Goal: Find specific page/section: Find specific page/section

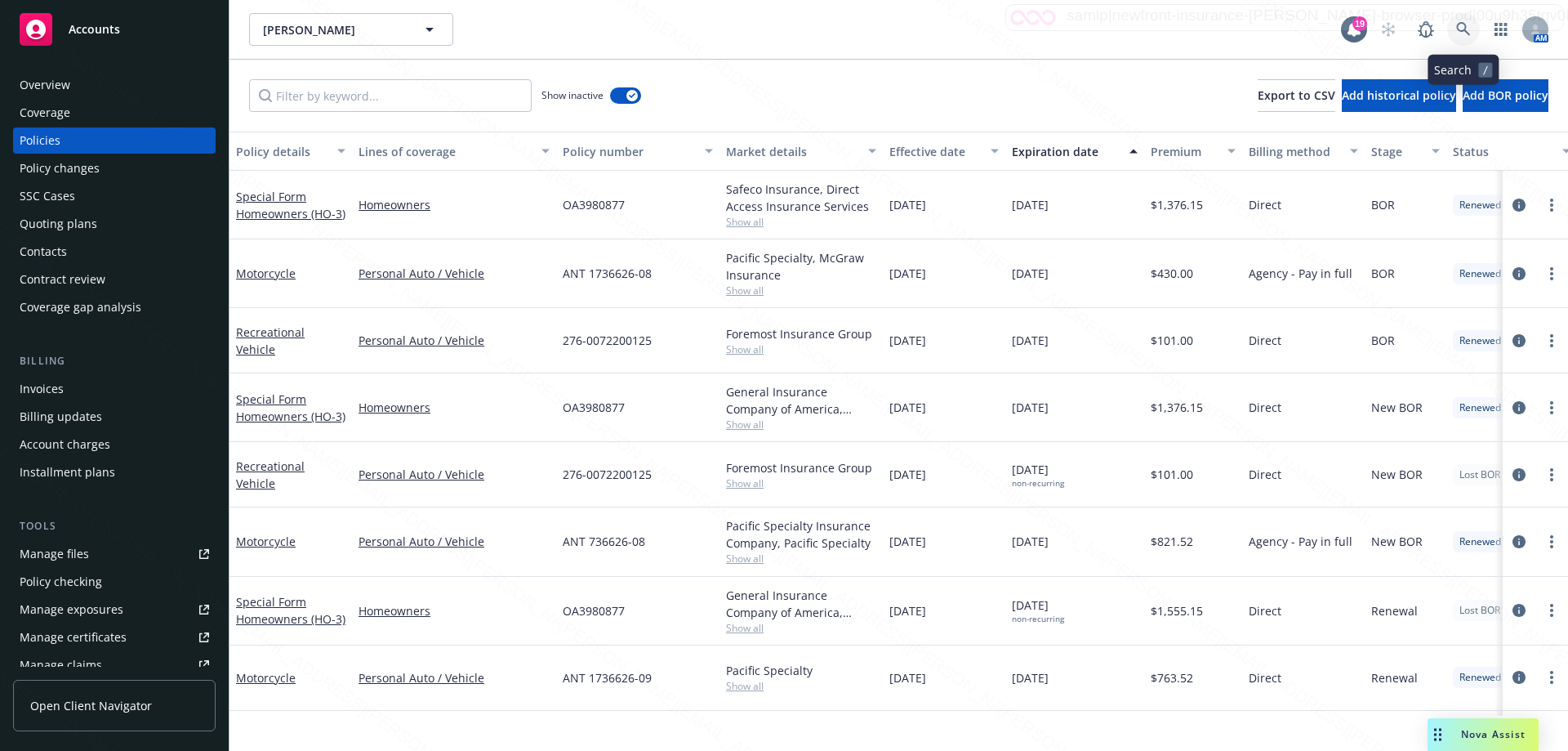
click at [1466, 30] on icon at bounding box center [1463, 29] width 14 height 14
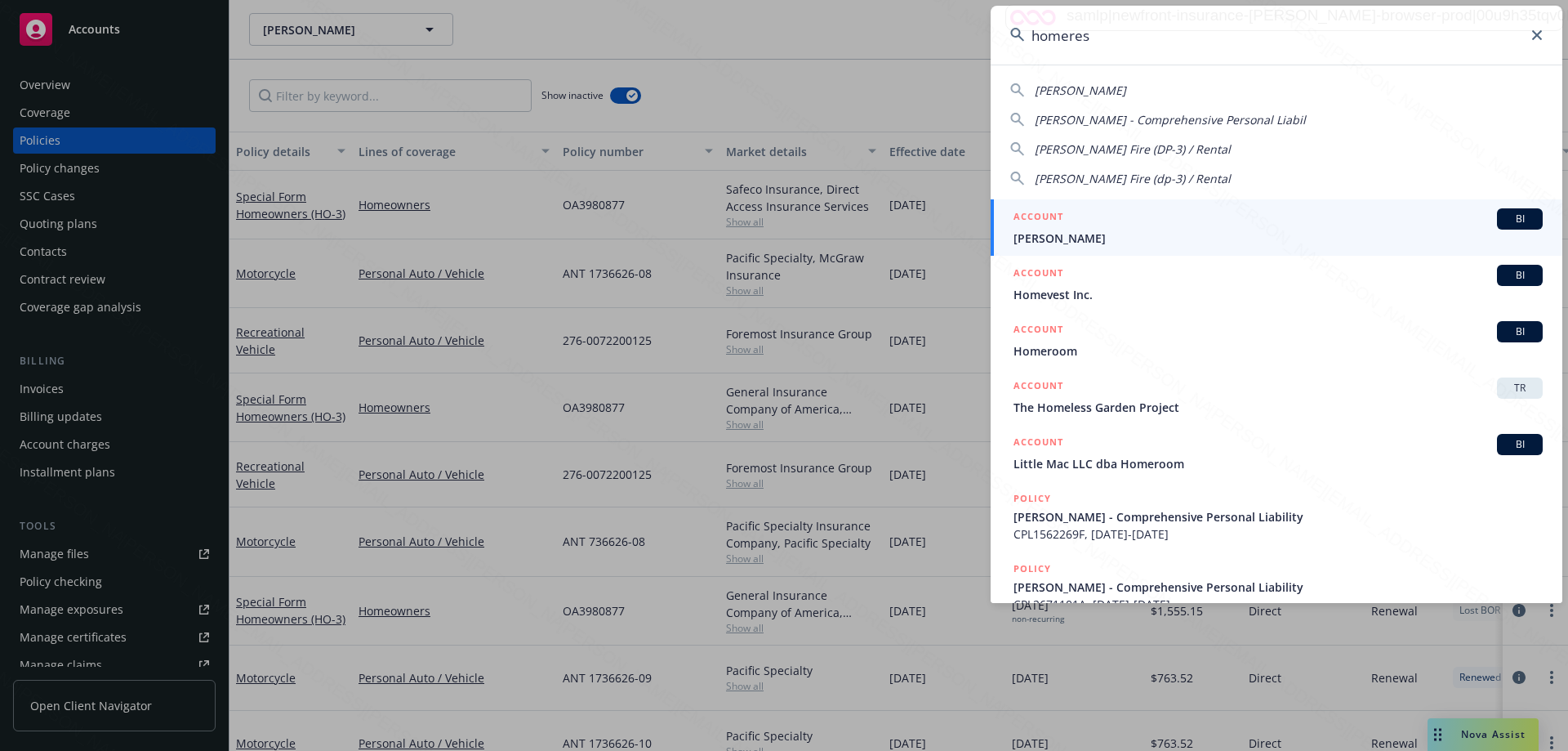
type input "homeres"
drag, startPoint x: 1131, startPoint y: 232, endPoint x: 1042, endPoint y: 256, distance: 92.2
click at [1129, 232] on span "[PERSON_NAME]" at bounding box center [1278, 238] width 529 height 17
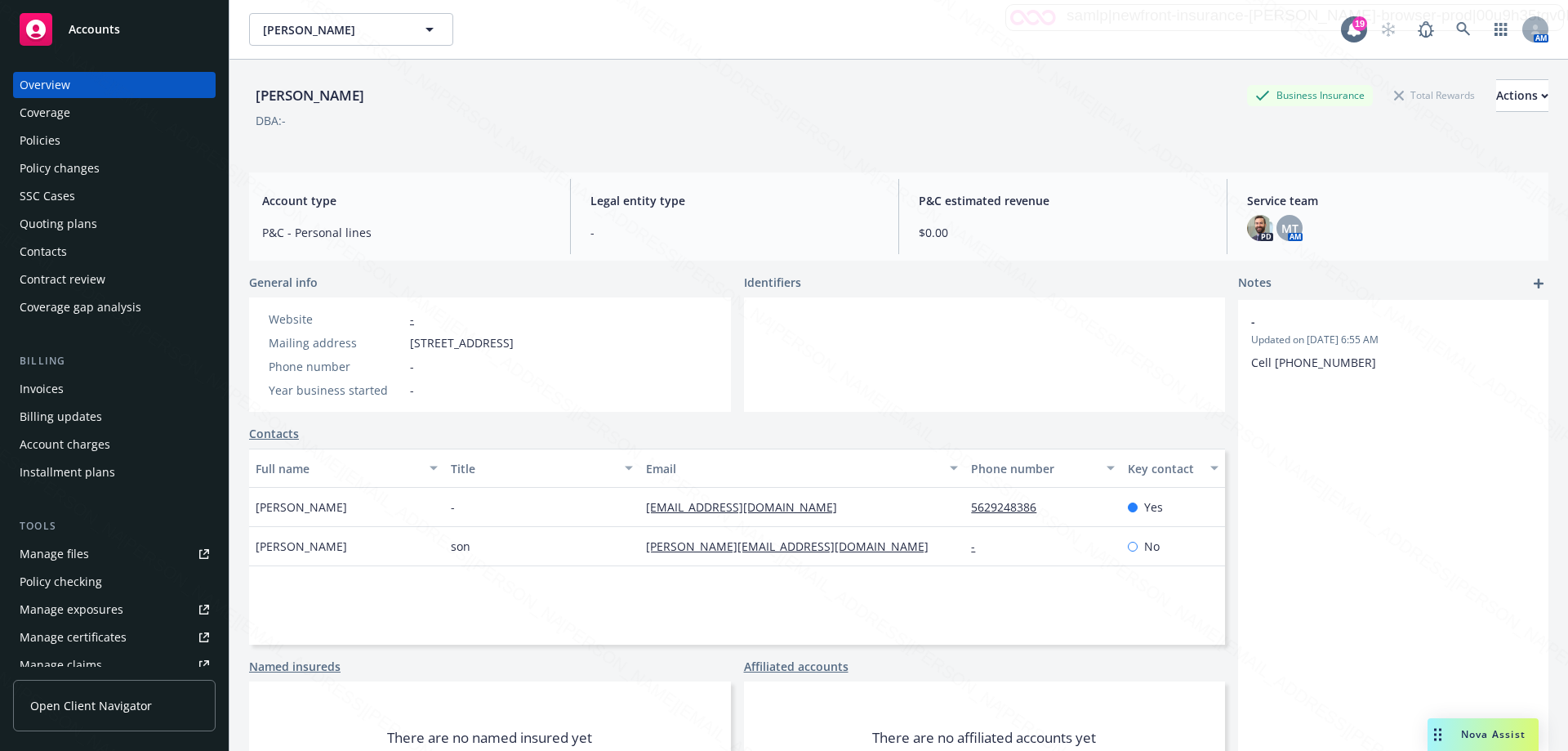
click at [58, 140] on div "Policies" at bounding box center [39, 140] width 41 height 26
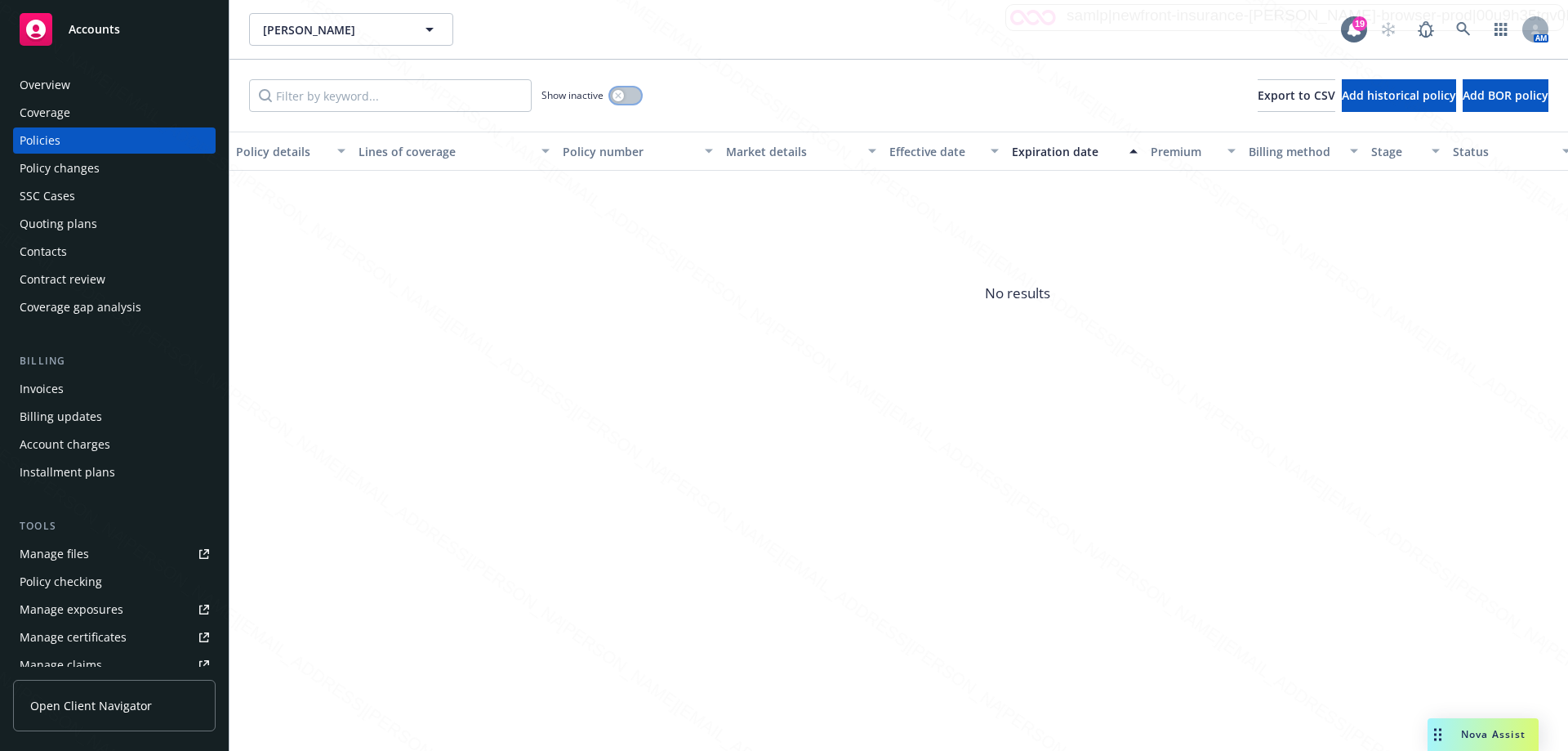
click at [631, 99] on button "button" at bounding box center [626, 95] width 31 height 16
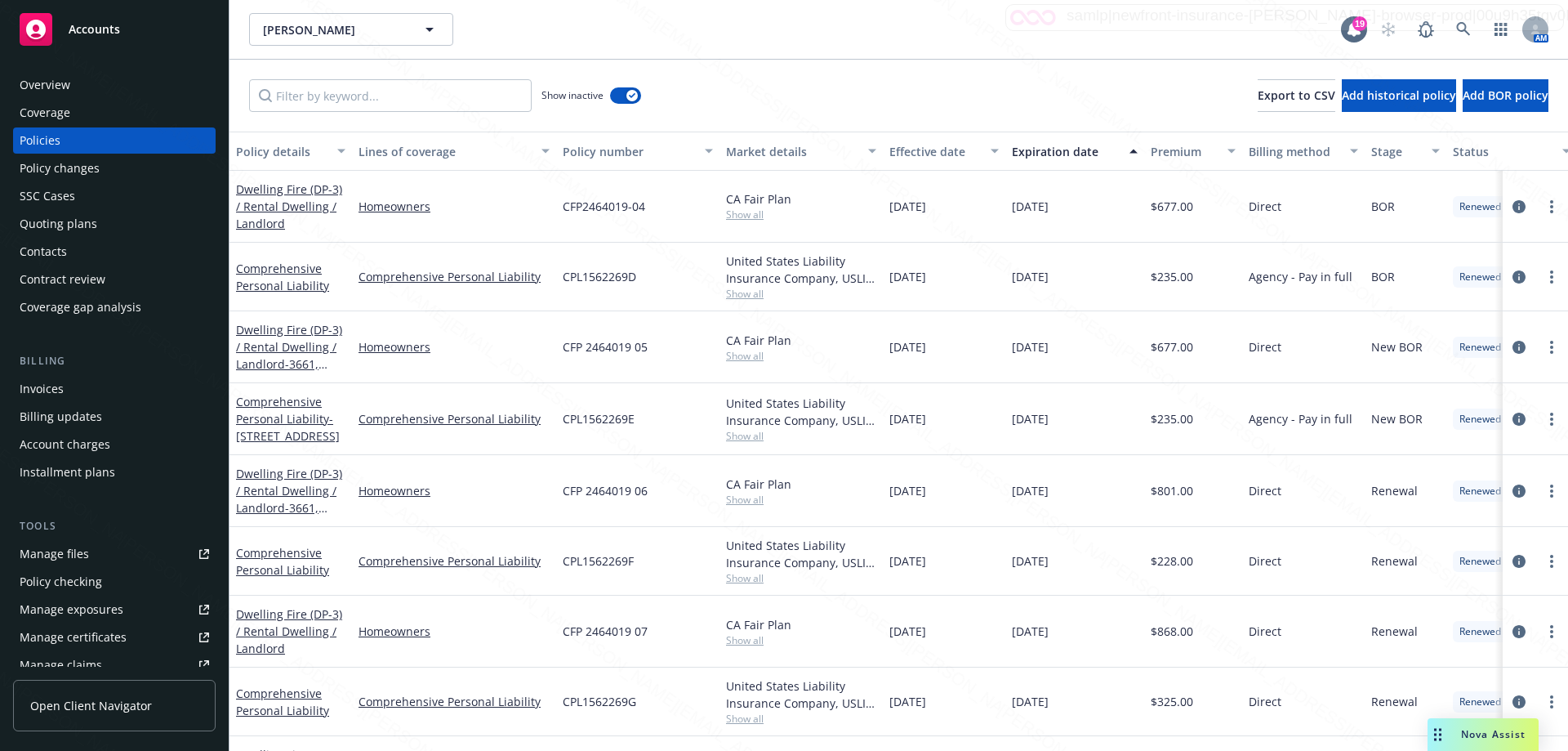
click at [1061, 154] on div "Expiration date" at bounding box center [1066, 151] width 108 height 17
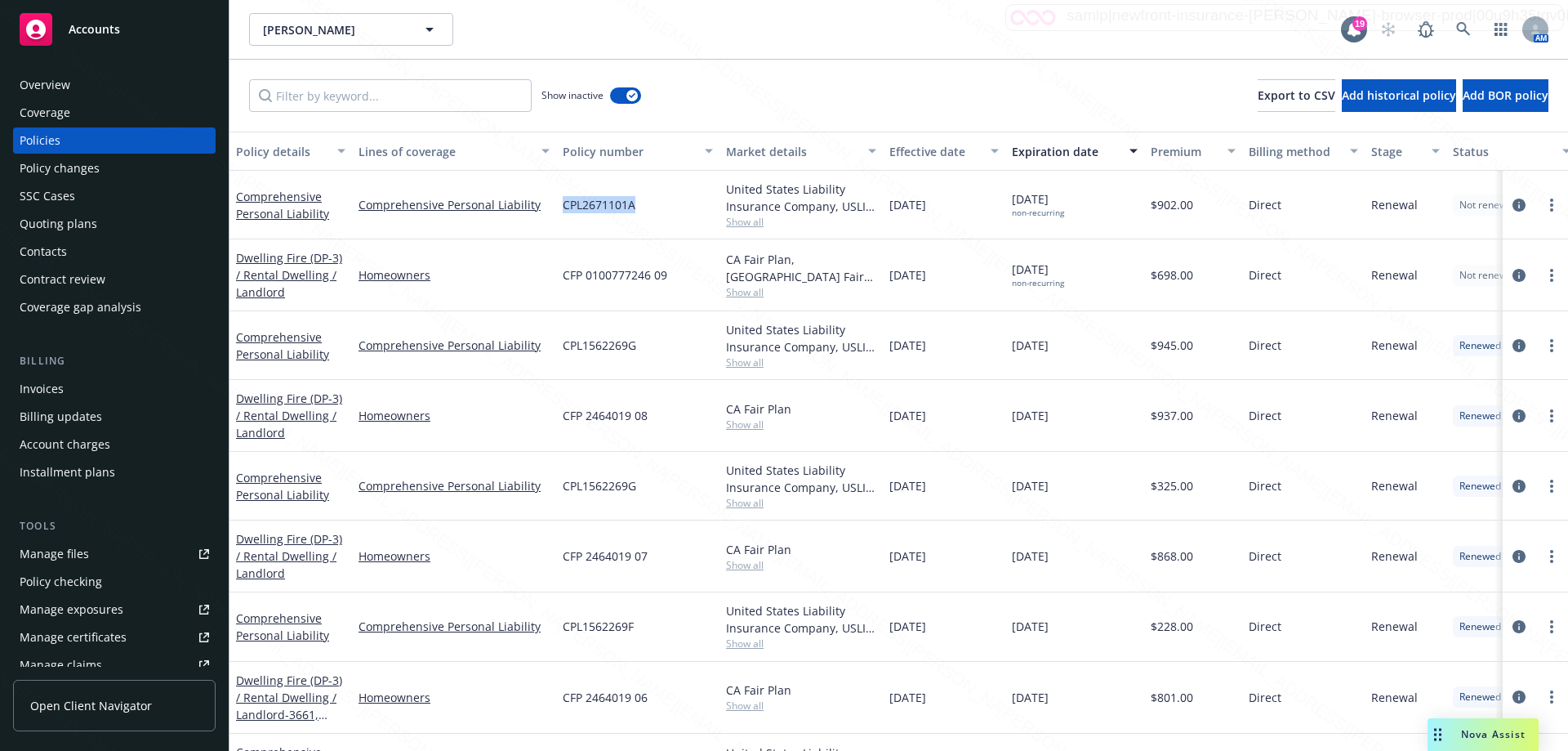
drag, startPoint x: 651, startPoint y: 209, endPoint x: 559, endPoint y: 204, distance: 92.1
click at [559, 204] on div "CPL2671101A" at bounding box center [637, 205] width 164 height 69
copy span "CPL2671101A"
click at [254, 205] on div "Comprehensive Personal Liability" at bounding box center [291, 205] width 109 height 34
click at [274, 221] on div "Comprehensive Personal Liability" at bounding box center [291, 205] width 109 height 34
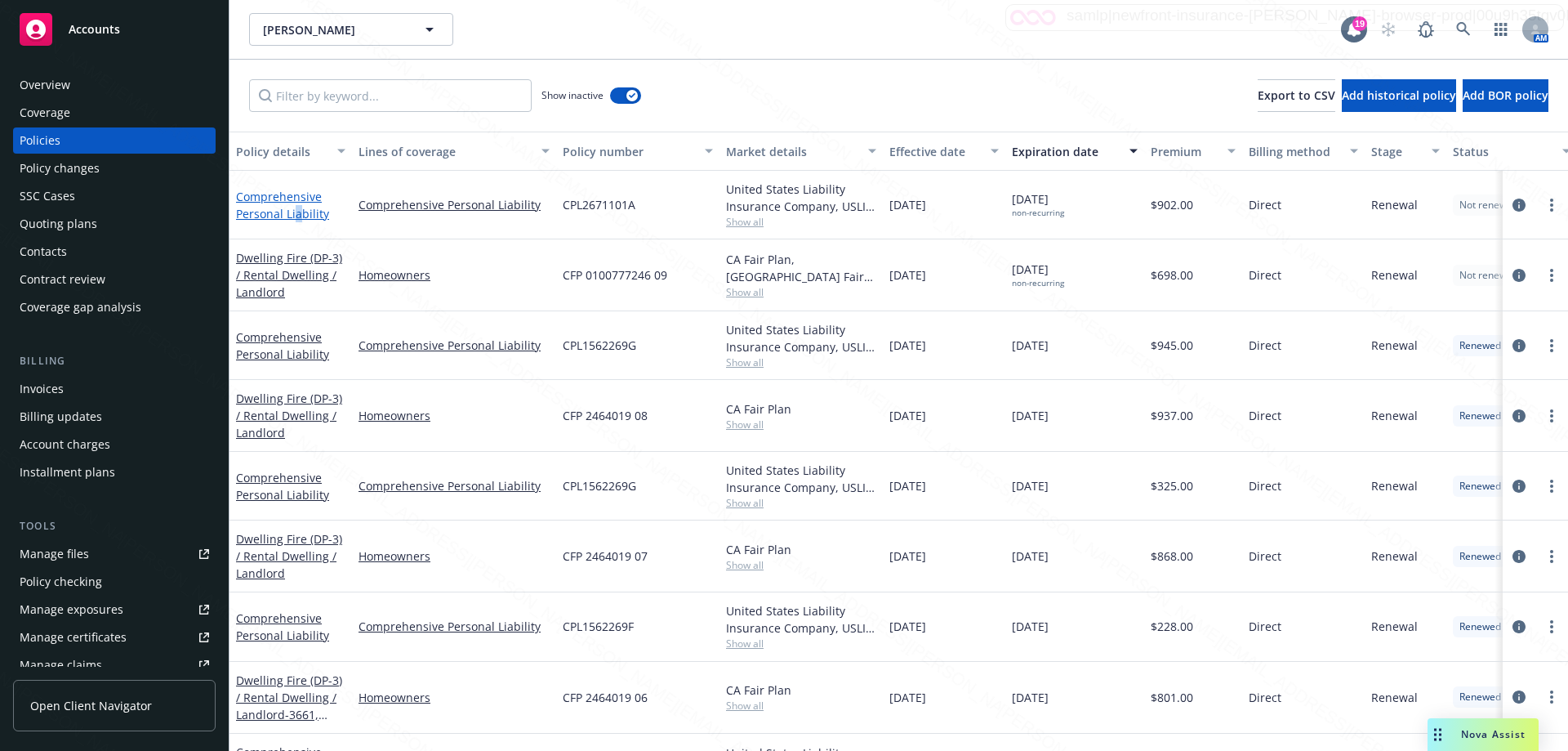
click at [301, 207] on link "Comprehensive Personal Liability" at bounding box center [282, 205] width 93 height 33
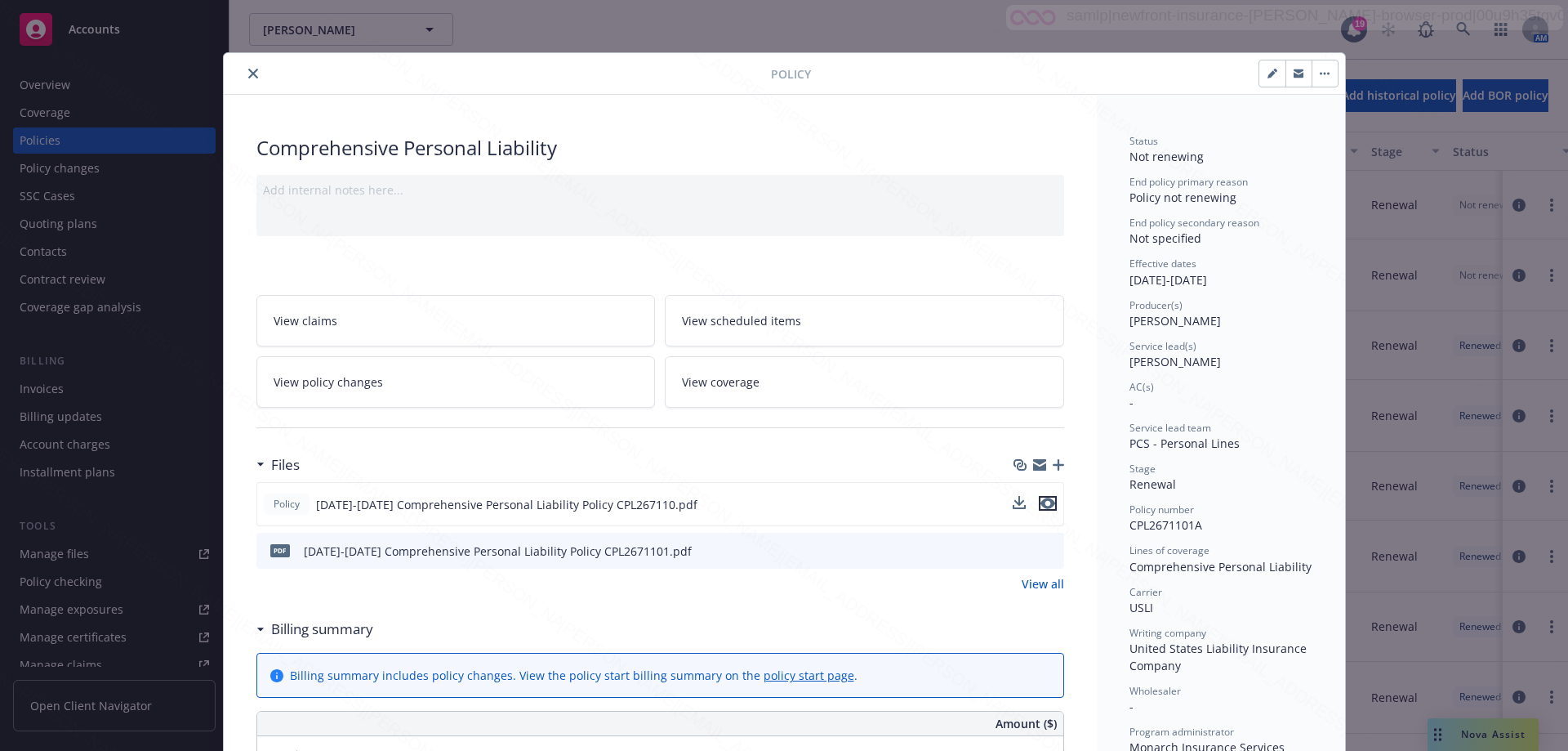
click at [1041, 505] on icon "preview file" at bounding box center [1048, 503] width 14 height 11
